Goal: Obtain resource: Download file/media

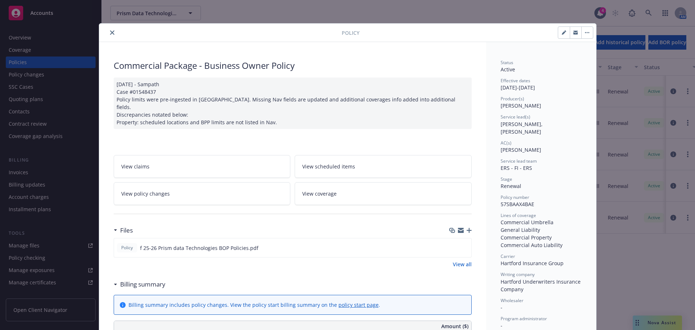
click at [110, 33] on icon "close" at bounding box center [112, 32] width 4 height 4
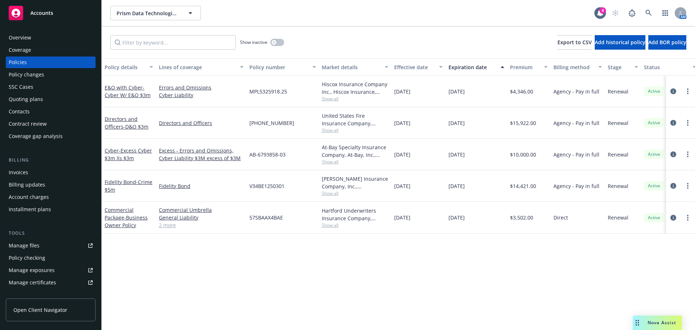
click at [41, 13] on span "Accounts" at bounding box center [41, 13] width 23 height 6
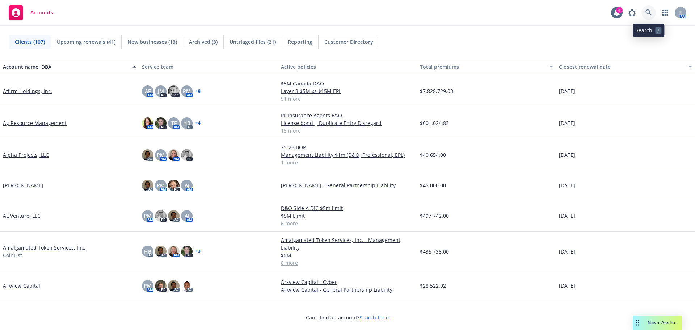
click at [646, 12] on icon at bounding box center [648, 12] width 7 height 7
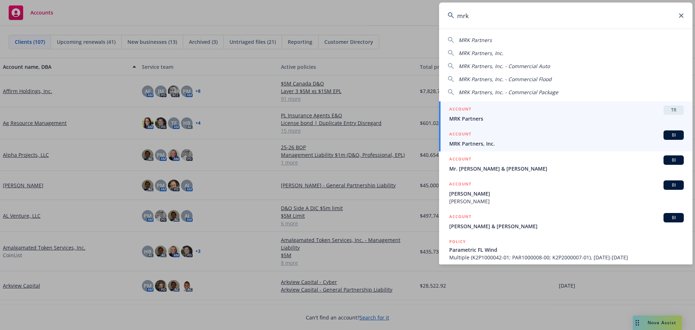
type input "mrk"
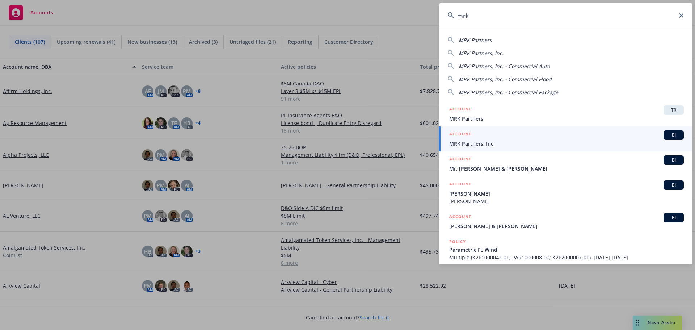
click at [469, 145] on span "MRK Partners, Inc." at bounding box center [566, 144] width 235 height 8
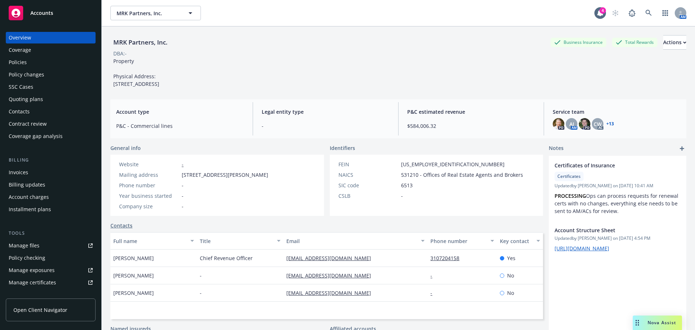
click at [21, 60] on div "Policies" at bounding box center [18, 62] width 18 height 12
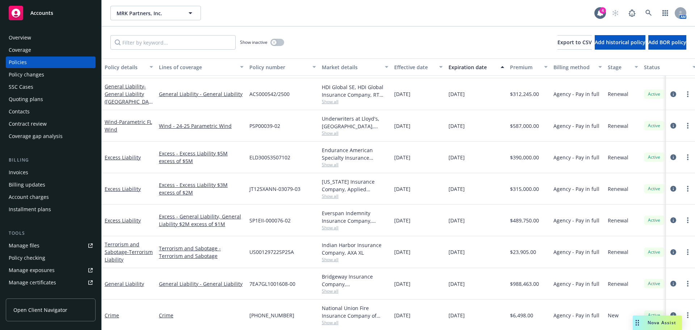
scroll to position [796, 0]
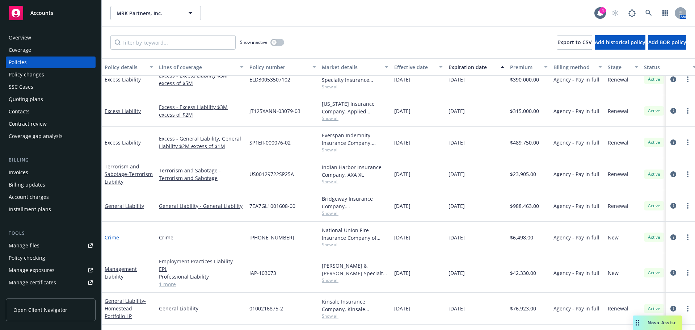
click at [114, 237] on link "Crime" at bounding box center [112, 237] width 14 height 7
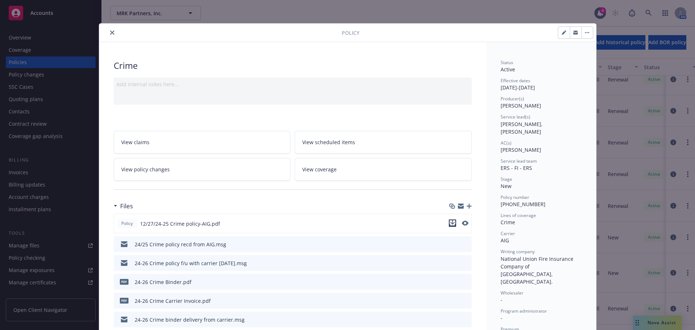
click at [450, 223] on icon "download file" at bounding box center [452, 222] width 5 height 4
click at [110, 33] on icon "close" at bounding box center [112, 32] width 4 height 4
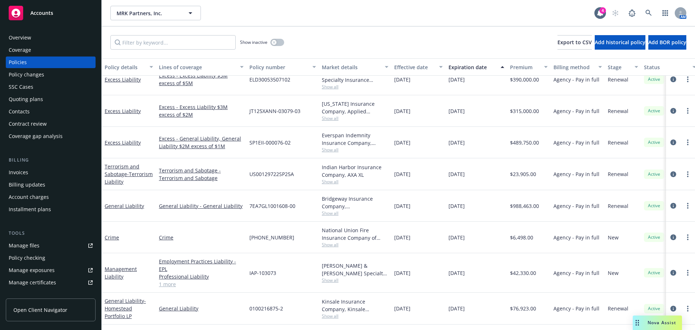
click at [45, 13] on span "Accounts" at bounding box center [41, 13] width 23 height 6
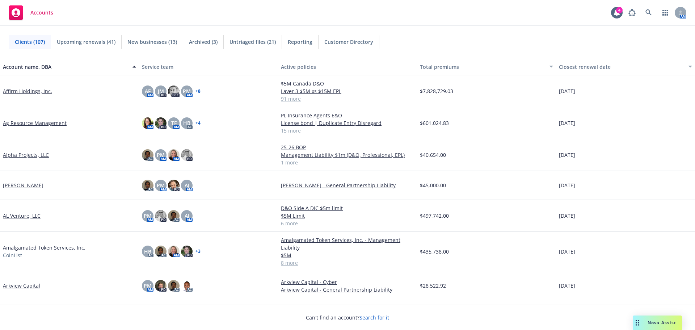
click at [35, 15] on span "Accounts" at bounding box center [41, 13] width 23 height 6
click at [645, 11] on icon at bounding box center [648, 12] width 7 height 7
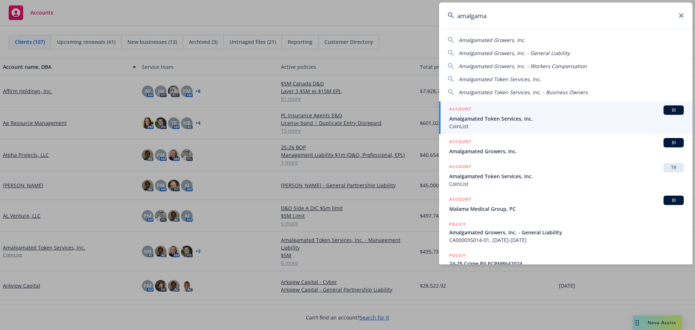
type input "amalgama"
click at [487, 117] on span "Amalgamated Token Services, Inc." at bounding box center [566, 119] width 235 height 8
